Goal: Task Accomplishment & Management: Manage account settings

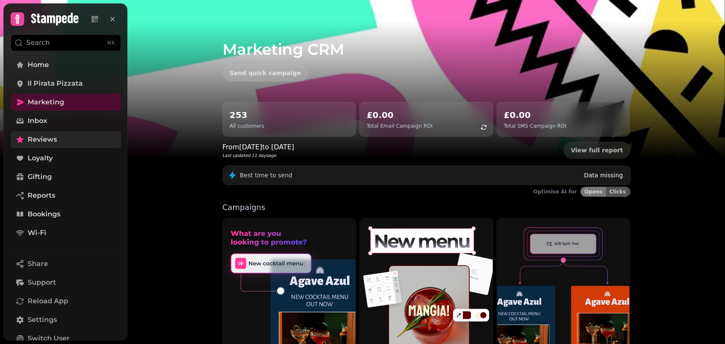
click at [44, 143] on span "Reviews" at bounding box center [42, 140] width 29 height 10
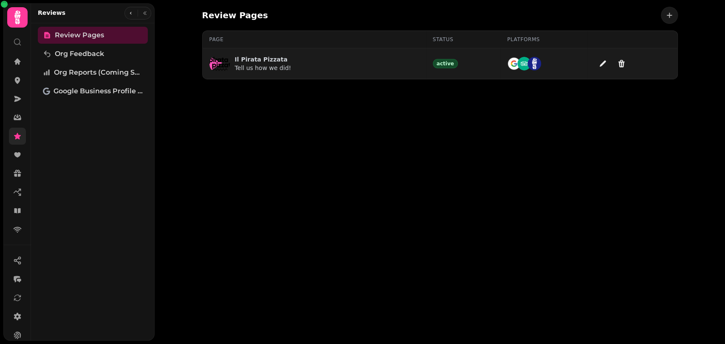
click at [272, 65] on p "Tell us how we did!" at bounding box center [263, 68] width 56 height 8
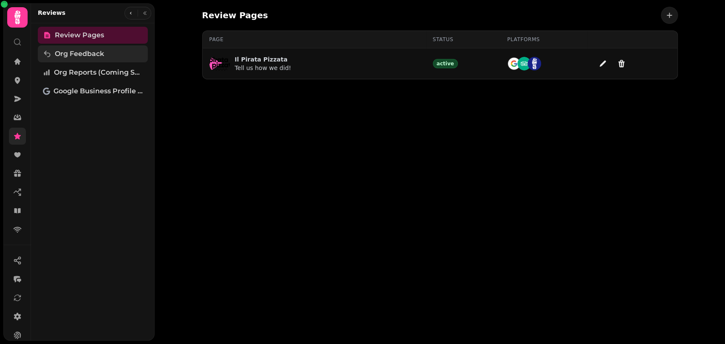
click at [79, 54] on span "Org Feedback" at bounding box center [79, 54] width 49 height 10
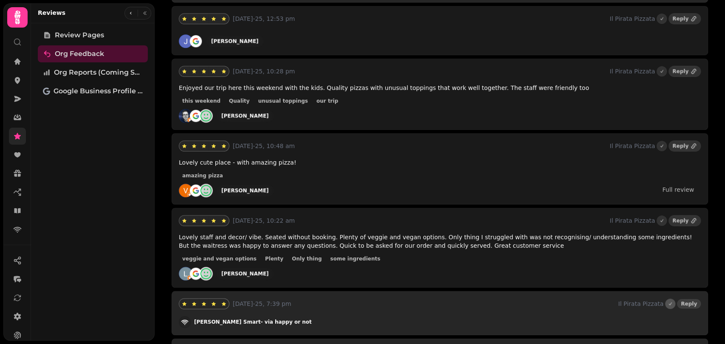
scroll to position [425, 0]
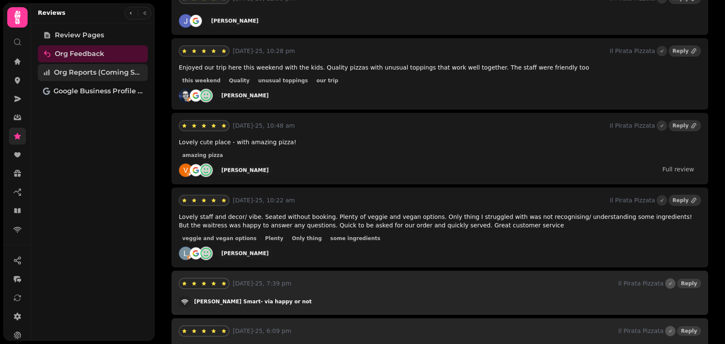
click at [82, 72] on span "Org Reports (coming soon)" at bounding box center [98, 73] width 89 height 10
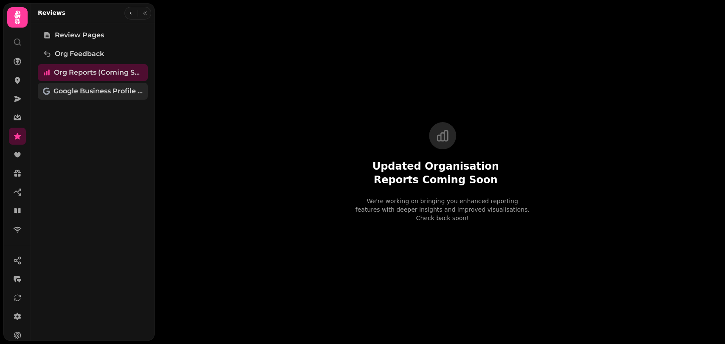
click at [82, 88] on span "Google Business Profile (Beta)" at bounding box center [98, 91] width 89 height 10
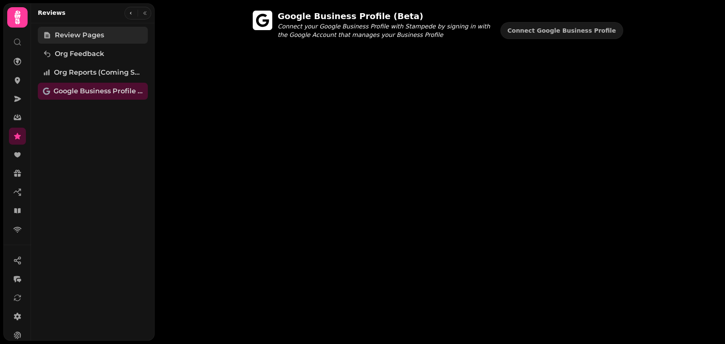
click at [96, 40] on link "Review Pages" at bounding box center [93, 35] width 110 height 17
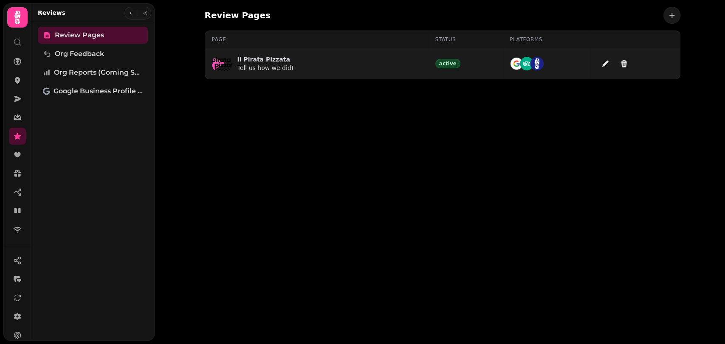
click at [261, 59] on p "Il Pirata Pizzata" at bounding box center [265, 59] width 56 height 8
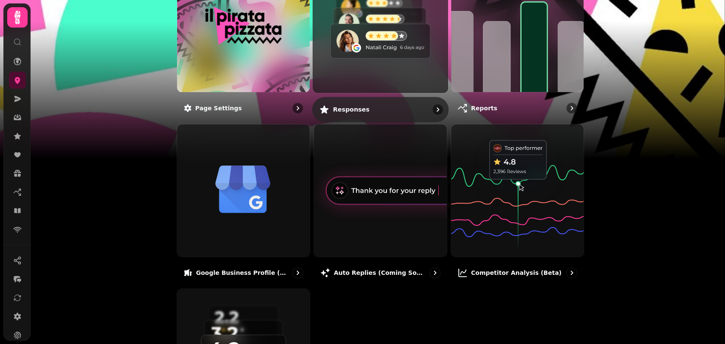
scroll to position [142, 0]
click at [353, 63] on img at bounding box center [380, 24] width 149 height 149
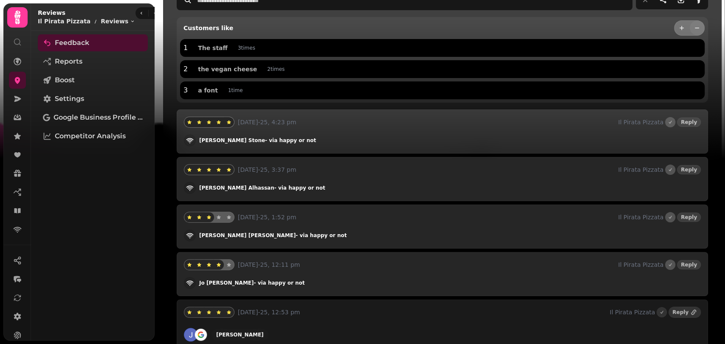
scroll to position [94, 0]
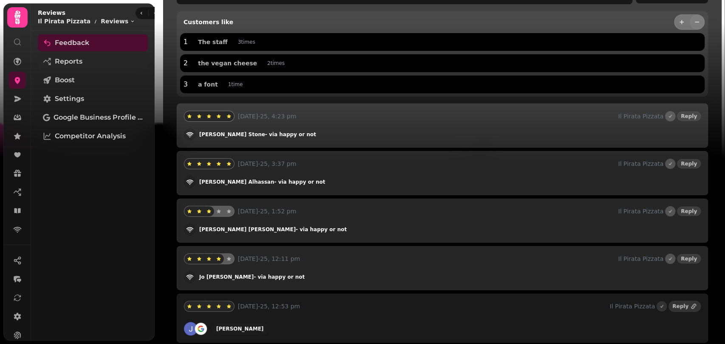
click at [88, 61] on link "Reports" at bounding box center [93, 61] width 110 height 17
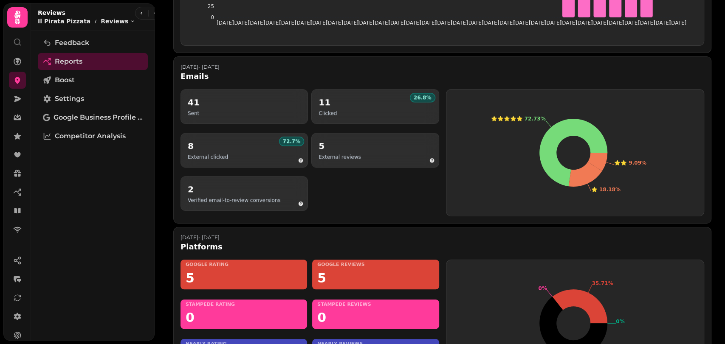
scroll to position [544, 0]
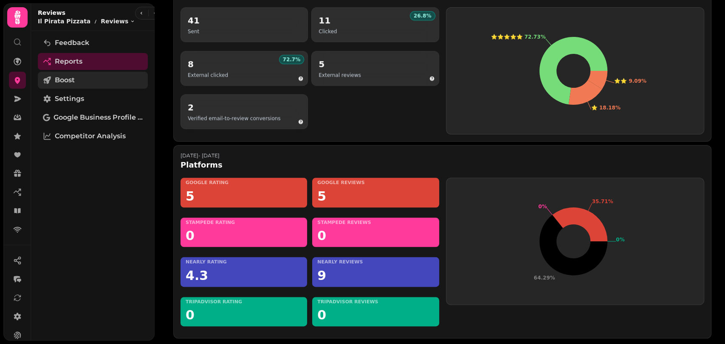
click at [85, 76] on link "Boost" at bounding box center [93, 80] width 110 height 17
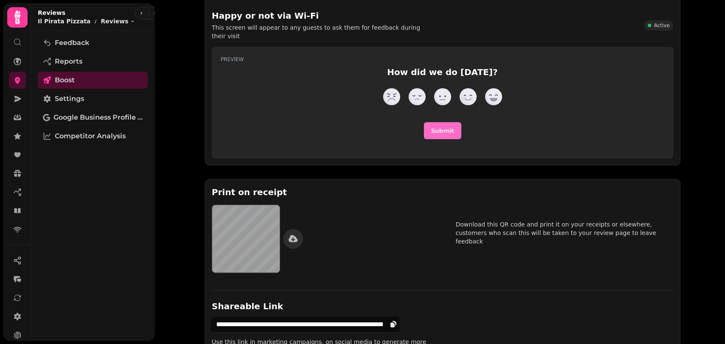
scroll to position [54, 0]
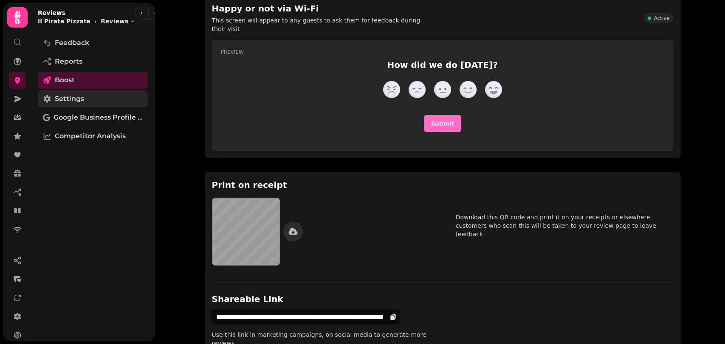
click at [75, 102] on span "Settings" at bounding box center [69, 99] width 29 height 10
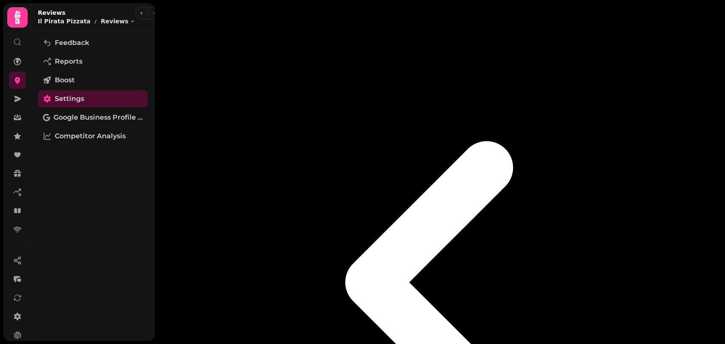
scroll to position [60, 0]
click at [121, 115] on span "Google Business Profile (Beta)" at bounding box center [98, 118] width 89 height 10
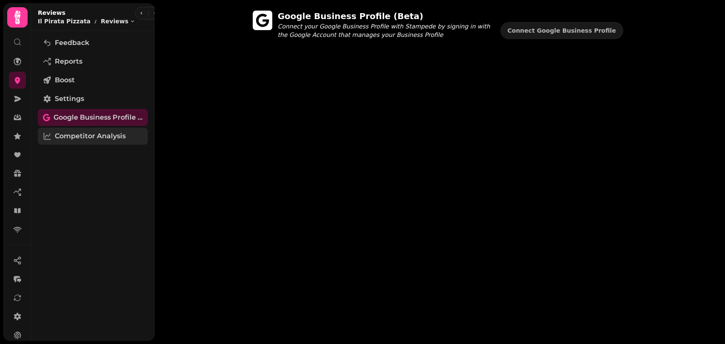
click at [106, 136] on span "Competitor Analysis" at bounding box center [90, 136] width 71 height 10
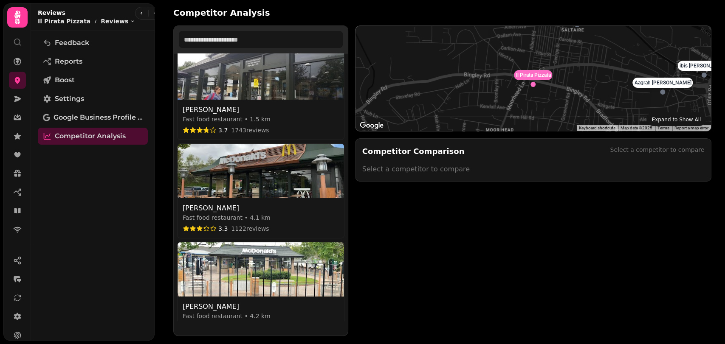
scroll to position [1704, 0]
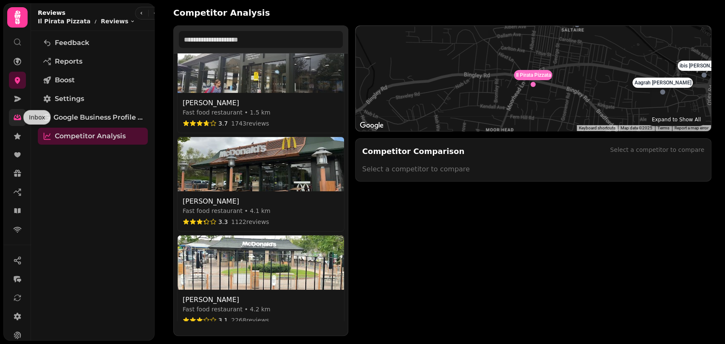
click at [16, 117] on icon at bounding box center [17, 117] width 8 height 8
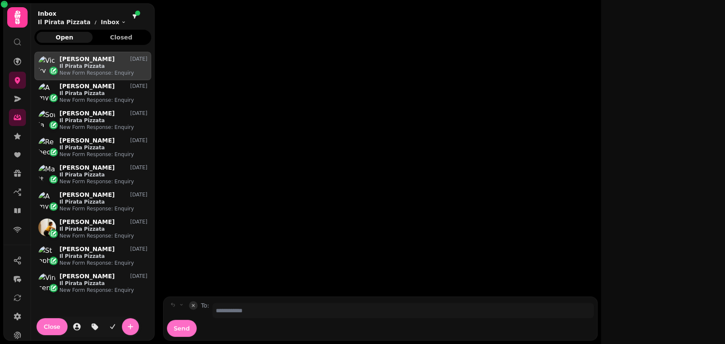
scroll to position [278, 109]
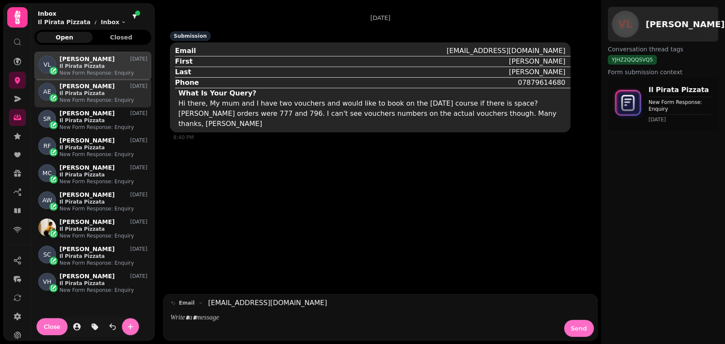
click at [87, 94] on p "Il Pirata Pizzata" at bounding box center [103, 93] width 88 height 7
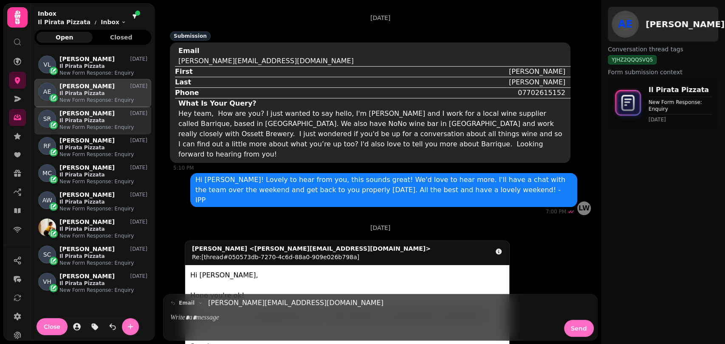
click at [90, 114] on p "Sofia Rehman" at bounding box center [86, 113] width 55 height 7
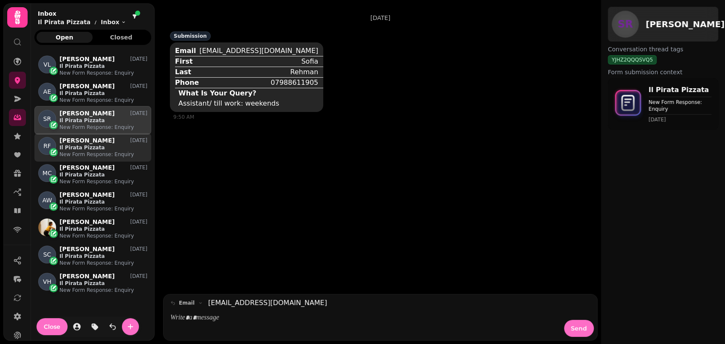
click at [94, 149] on p "Il Pirata Pizzata" at bounding box center [103, 147] width 88 height 7
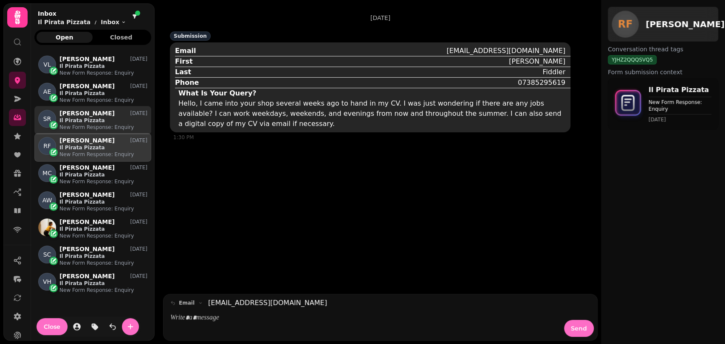
click at [100, 120] on p "Il Pirata Pizzata" at bounding box center [103, 120] width 88 height 7
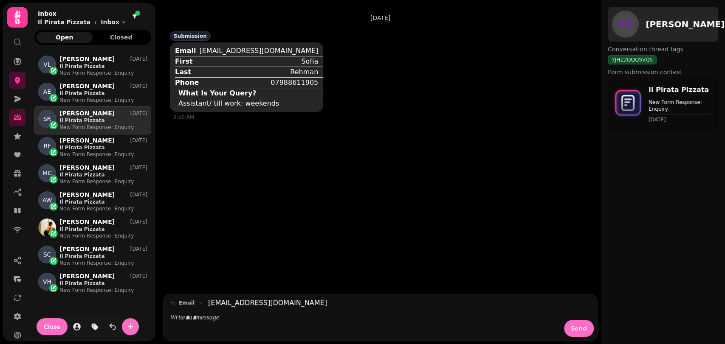
drag, startPoint x: 100, startPoint y: 120, endPoint x: 90, endPoint y: 119, distance: 10.3
click at [90, 119] on p "Il Pirata Pizzata" at bounding box center [103, 120] width 88 height 7
click at [57, 327] on span "Close" at bounding box center [52, 327] width 17 height 6
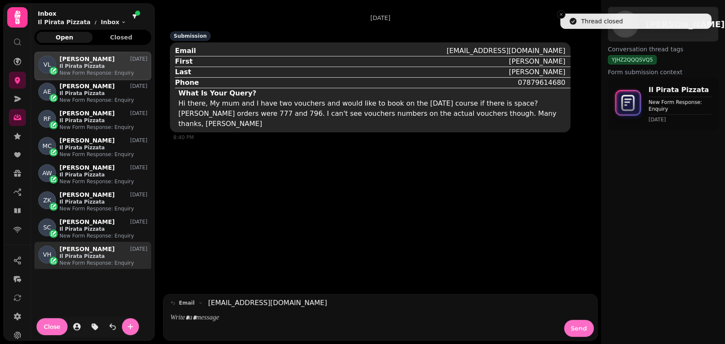
click at [107, 260] on p "New Form Response: Enquiry" at bounding box center [103, 263] width 88 height 7
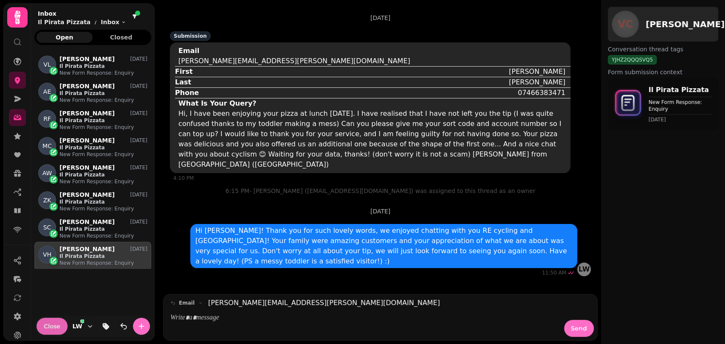
click at [43, 322] on button "Close" at bounding box center [52, 326] width 31 height 17
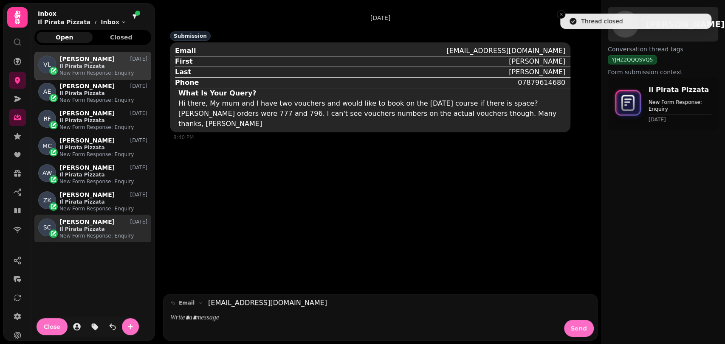
click at [96, 222] on div "Steph Cook 13 Jun" at bounding box center [103, 222] width 88 height 7
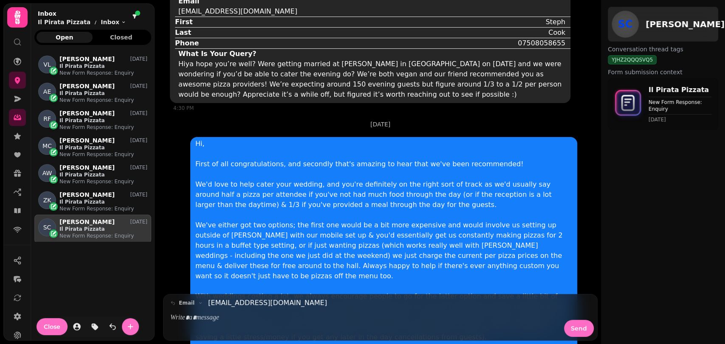
scroll to position [48, 0]
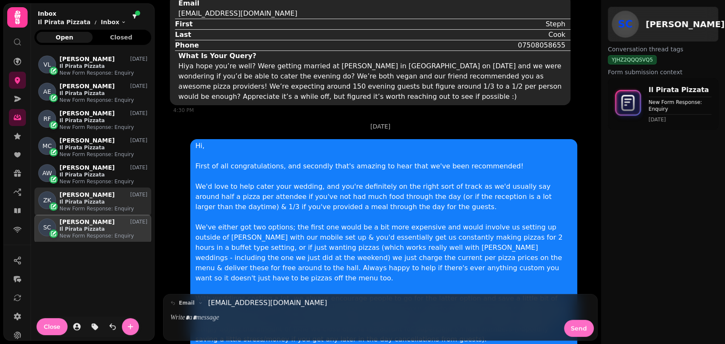
click at [75, 206] on p "New Form Response: Enquiry" at bounding box center [103, 209] width 88 height 7
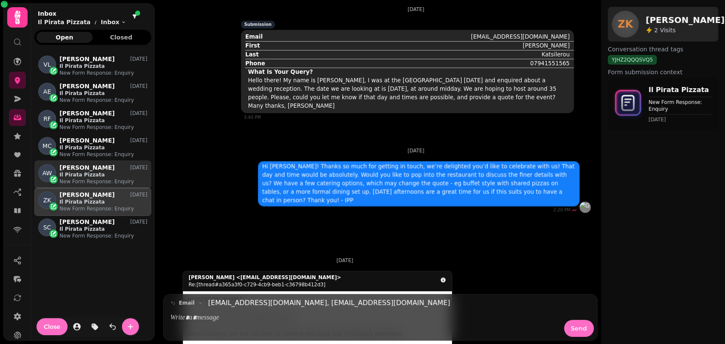
scroll to position [48, 0]
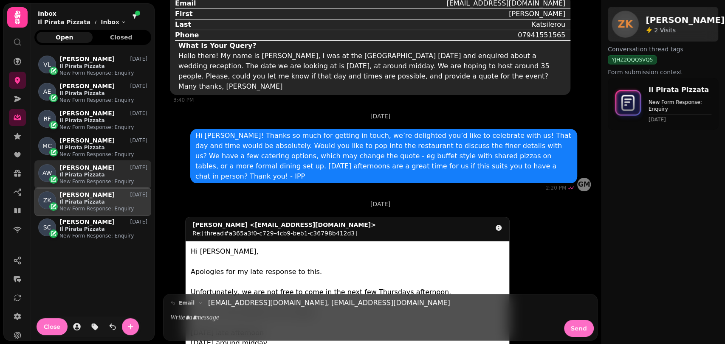
click at [88, 172] on p "Il Pirata Pizzata" at bounding box center [103, 175] width 88 height 7
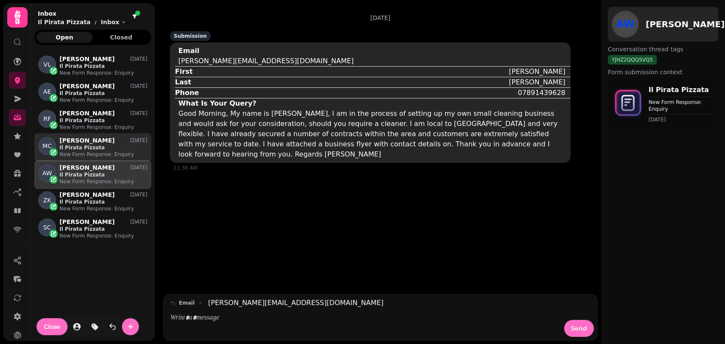
click at [99, 145] on p "Il Pirata Pizzata" at bounding box center [103, 147] width 88 height 7
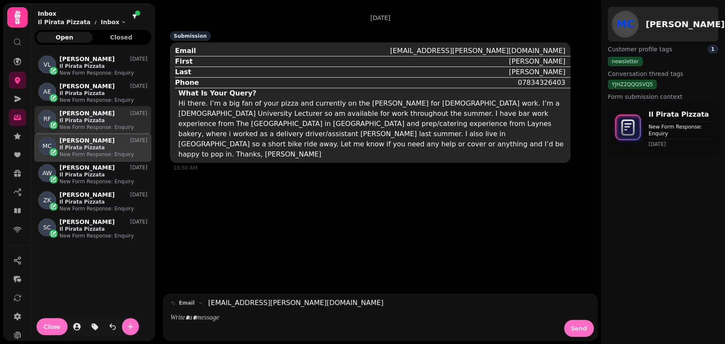
click at [99, 122] on p "Il Pirata Pizzata" at bounding box center [103, 120] width 88 height 7
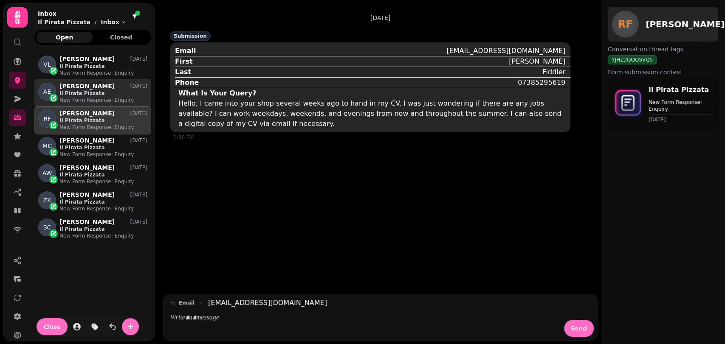
click at [102, 98] on p "New Form Response: Enquiry" at bounding box center [103, 100] width 88 height 7
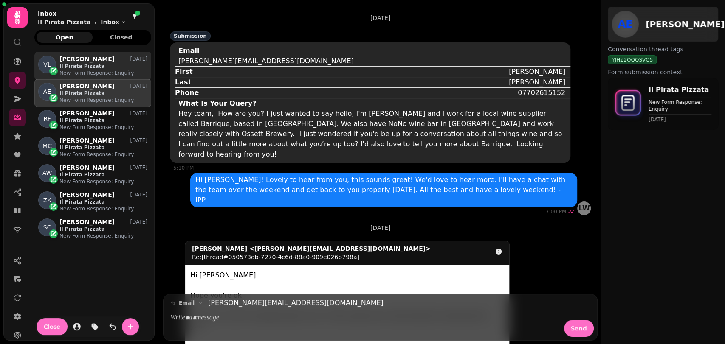
click at [98, 63] on p "Il Pirata Pizzata" at bounding box center [103, 66] width 88 height 7
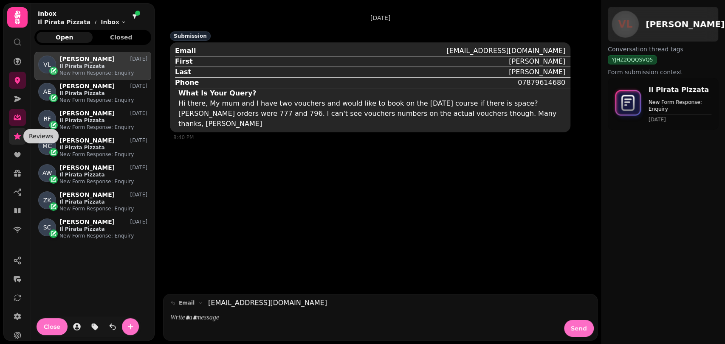
click at [14, 139] on icon at bounding box center [17, 136] width 8 height 8
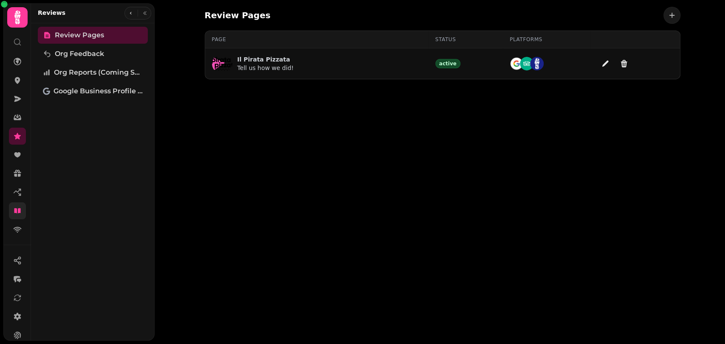
click at [14, 218] on link at bounding box center [17, 211] width 17 height 17
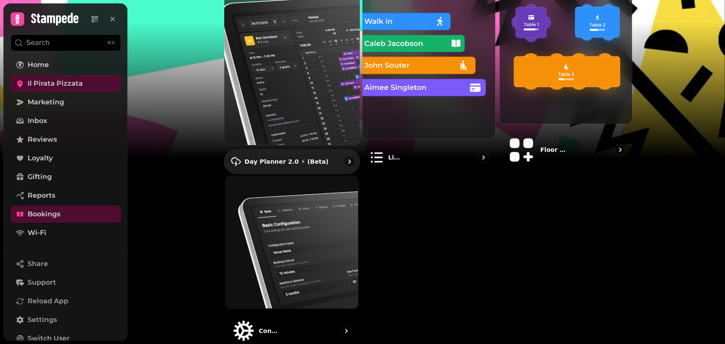
scroll to position [110, 0]
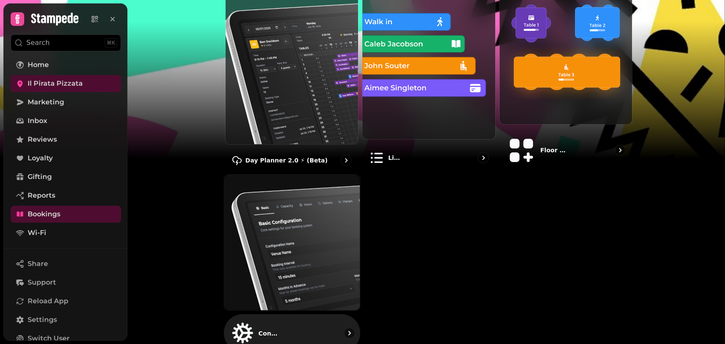
click at [299, 210] on img at bounding box center [291, 242] width 149 height 149
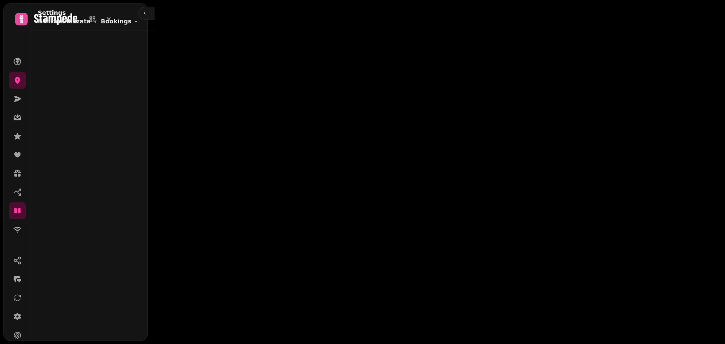
select select "**********"
select select "****"
select select "*"
select select "***"
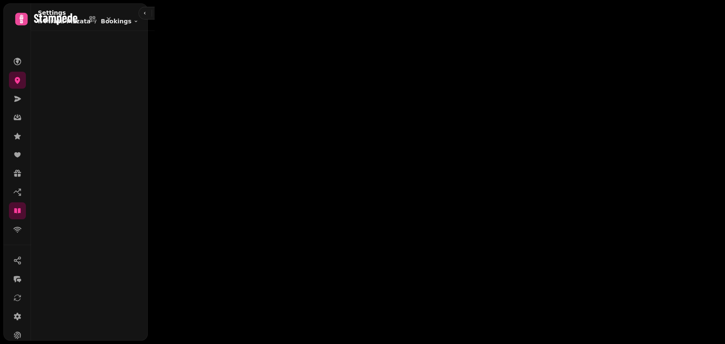
select select "**"
select select "*"
select select "****"
select select "*"
select select "****"
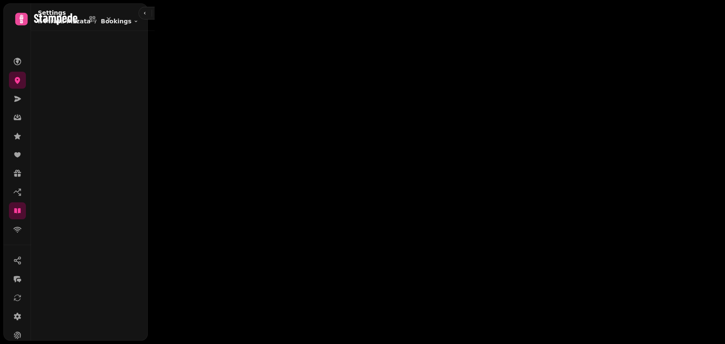
select select "*"
select select "****"
select select "*"
select select "****"
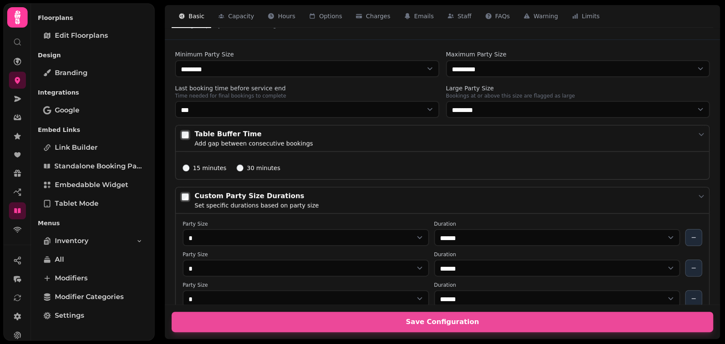
scroll to position [342, 0]
click at [17, 231] on icon at bounding box center [17, 230] width 8 height 8
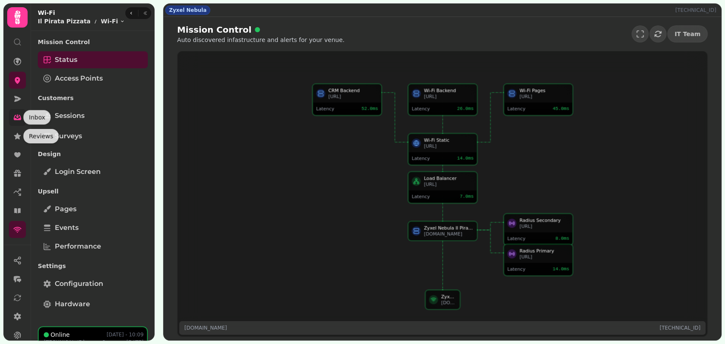
click at [17, 118] on icon at bounding box center [17, 117] width 8 height 8
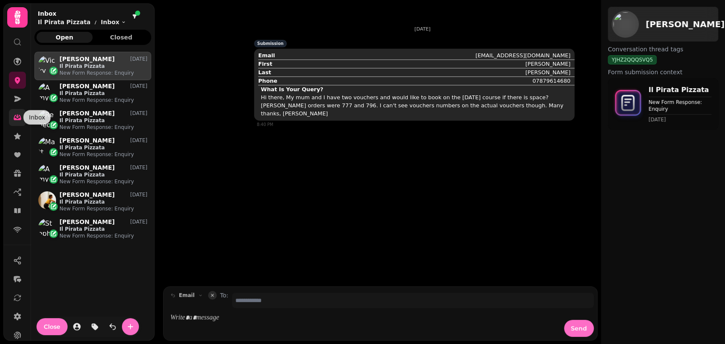
scroll to position [278, 109]
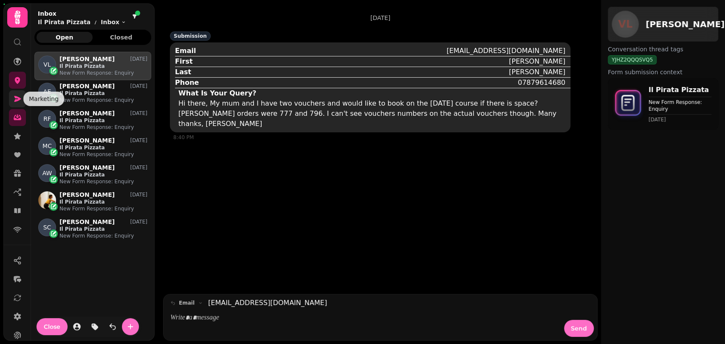
click at [19, 97] on icon at bounding box center [17, 99] width 8 height 8
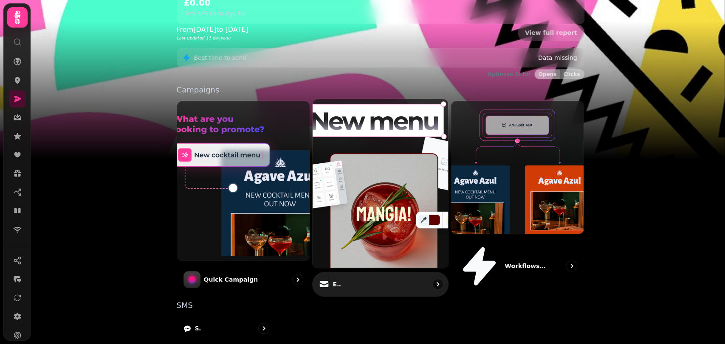
scroll to position [185, 0]
